Goal: Find contact information: Find contact information

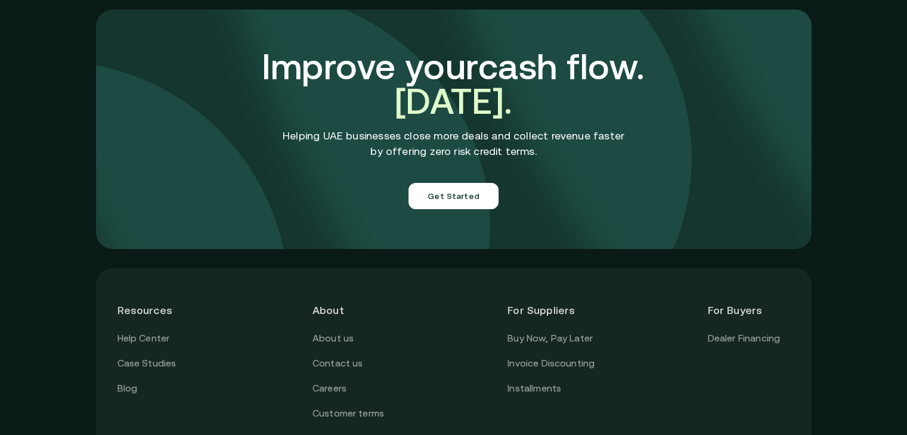
scroll to position [4282, 0]
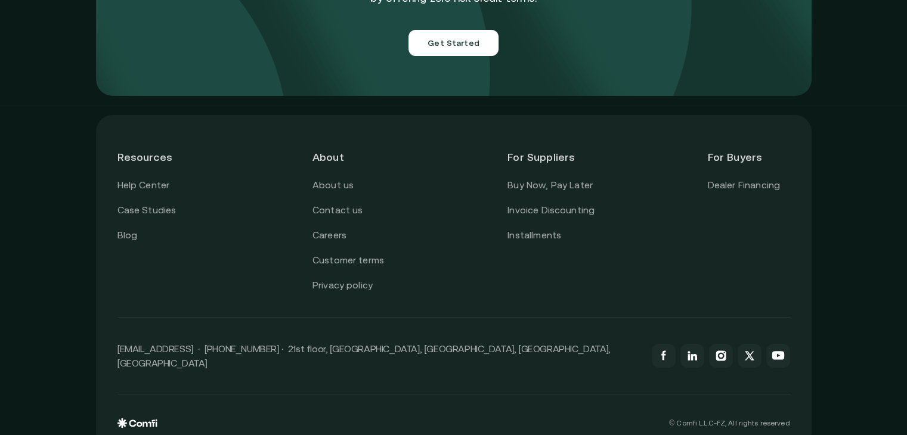
click at [159, 342] on p "[EMAIL_ADDRESS] · [PHONE_NUMBER] · 21st floor, [GEOGRAPHIC_DATA], [GEOGRAPHIC_D…" at bounding box center [378, 356] width 522 height 29
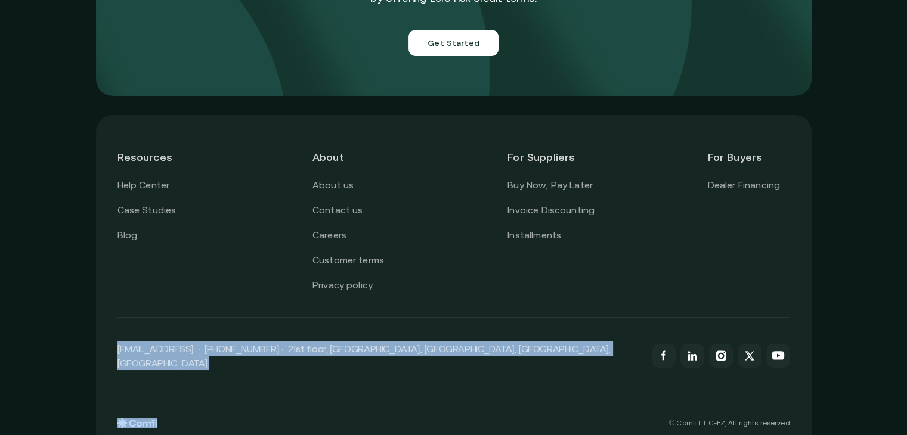
click at [159, 342] on p "[EMAIL_ADDRESS] · [PHONE_NUMBER] · 21st floor, [GEOGRAPHIC_DATA], [GEOGRAPHIC_D…" at bounding box center [378, 356] width 522 height 29
click at [128, 342] on p "[EMAIL_ADDRESS] · [PHONE_NUMBER] · 21st floor, [GEOGRAPHIC_DATA], [GEOGRAPHIC_D…" at bounding box center [378, 356] width 522 height 29
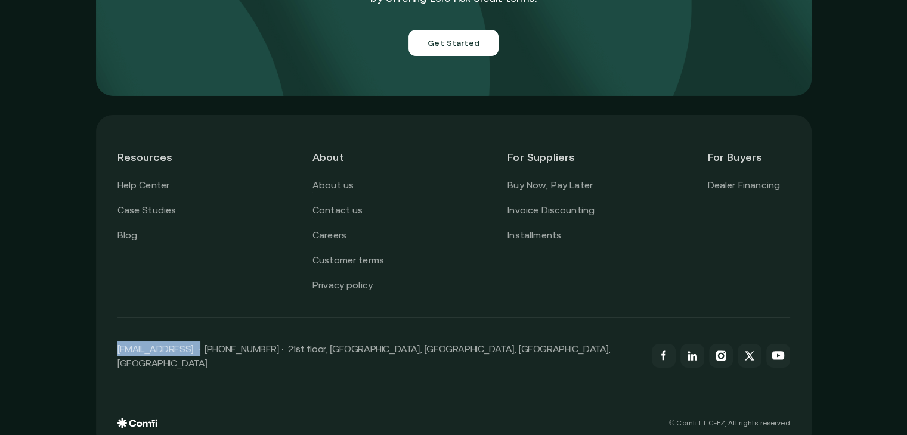
drag, startPoint x: 122, startPoint y: 335, endPoint x: 199, endPoint y: 337, distance: 77.5
click at [199, 342] on p "[EMAIL_ADDRESS] · [PHONE_NUMBER] · 21st floor, [GEOGRAPHIC_DATA], [GEOGRAPHIC_D…" at bounding box center [378, 356] width 522 height 29
copy p "[EMAIL_ADDRESS]"
